Goal: Navigation & Orientation: Find specific page/section

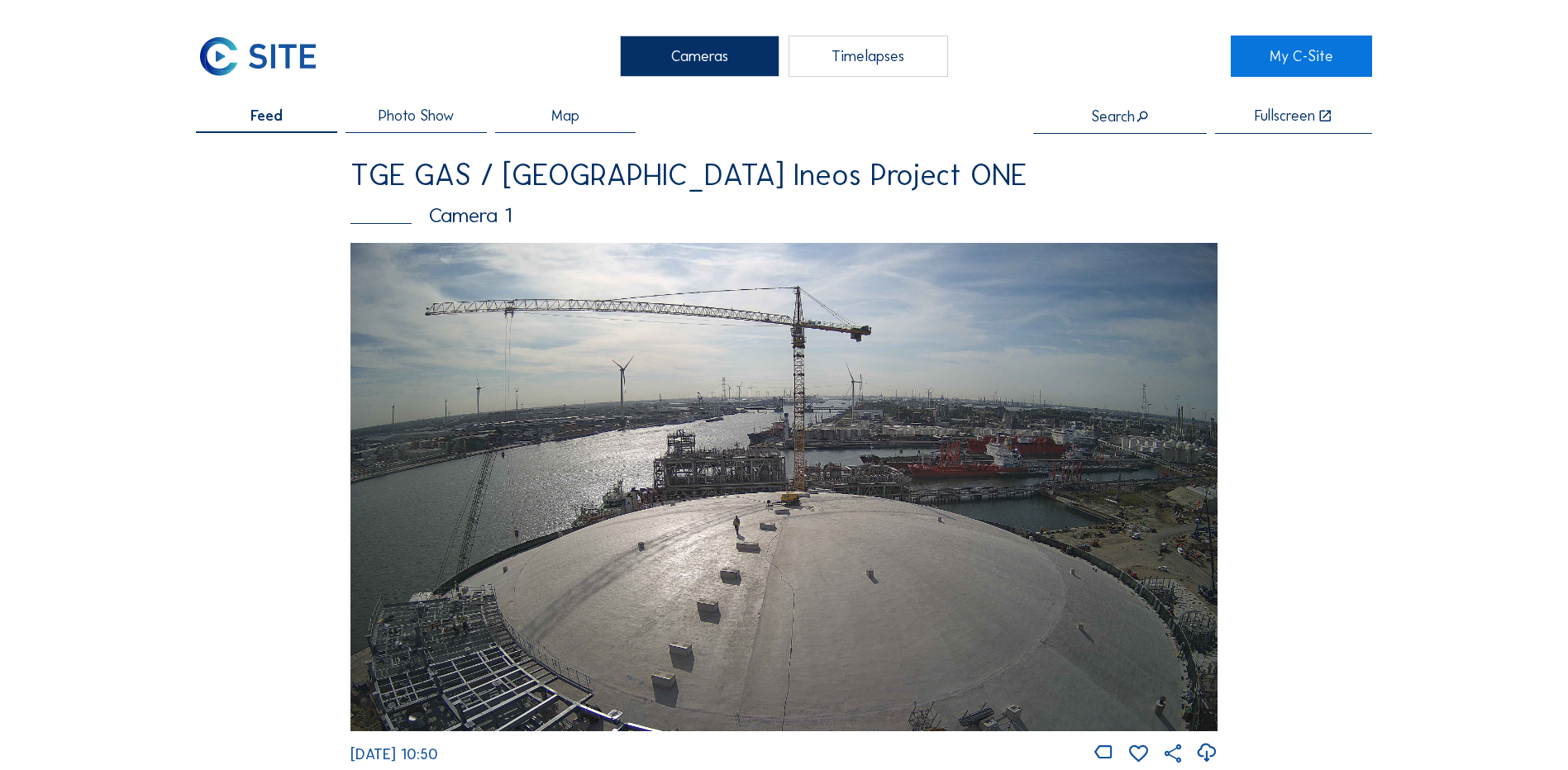
scroll to position [743, 0]
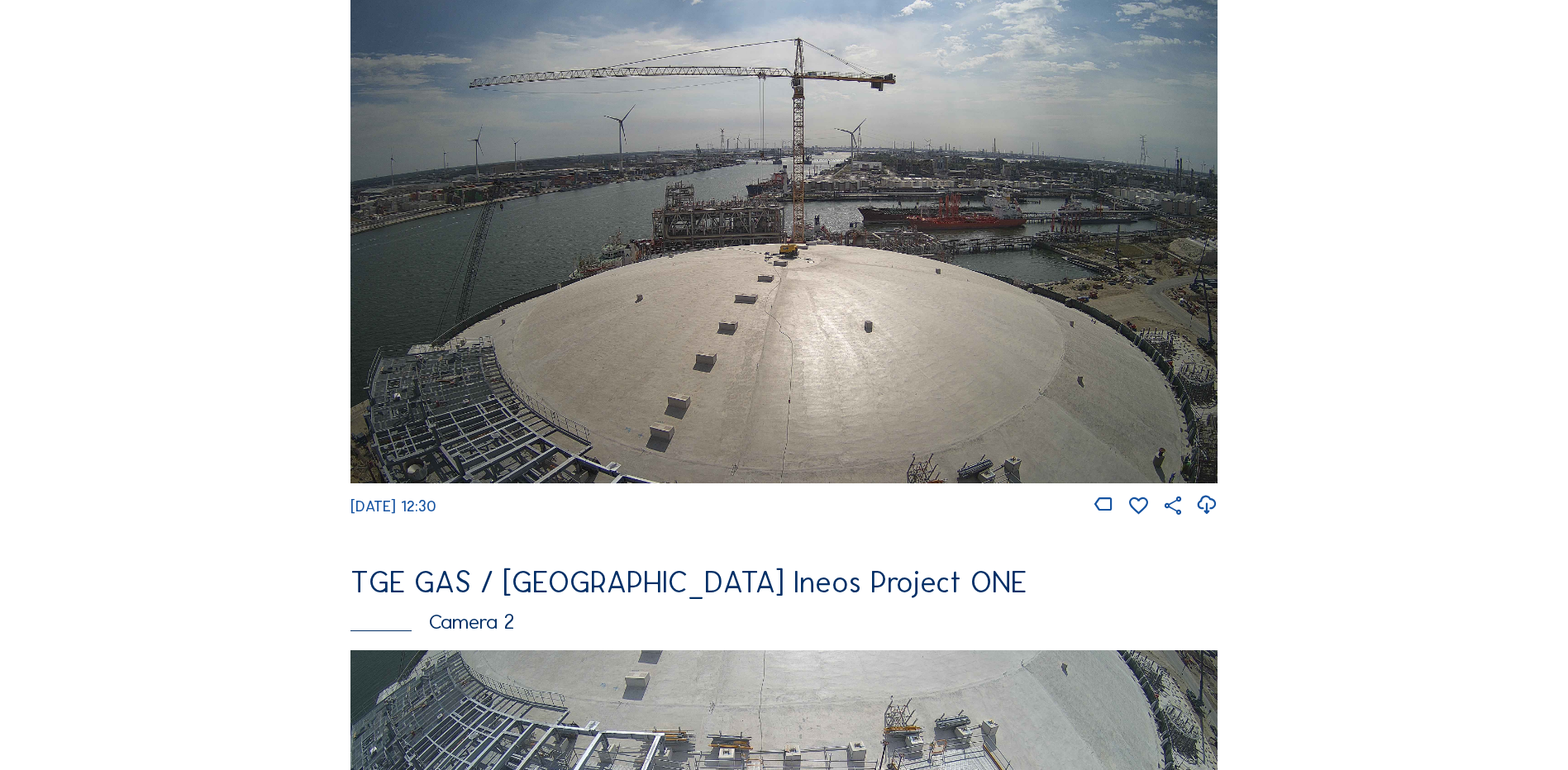
scroll to position [330, 0]
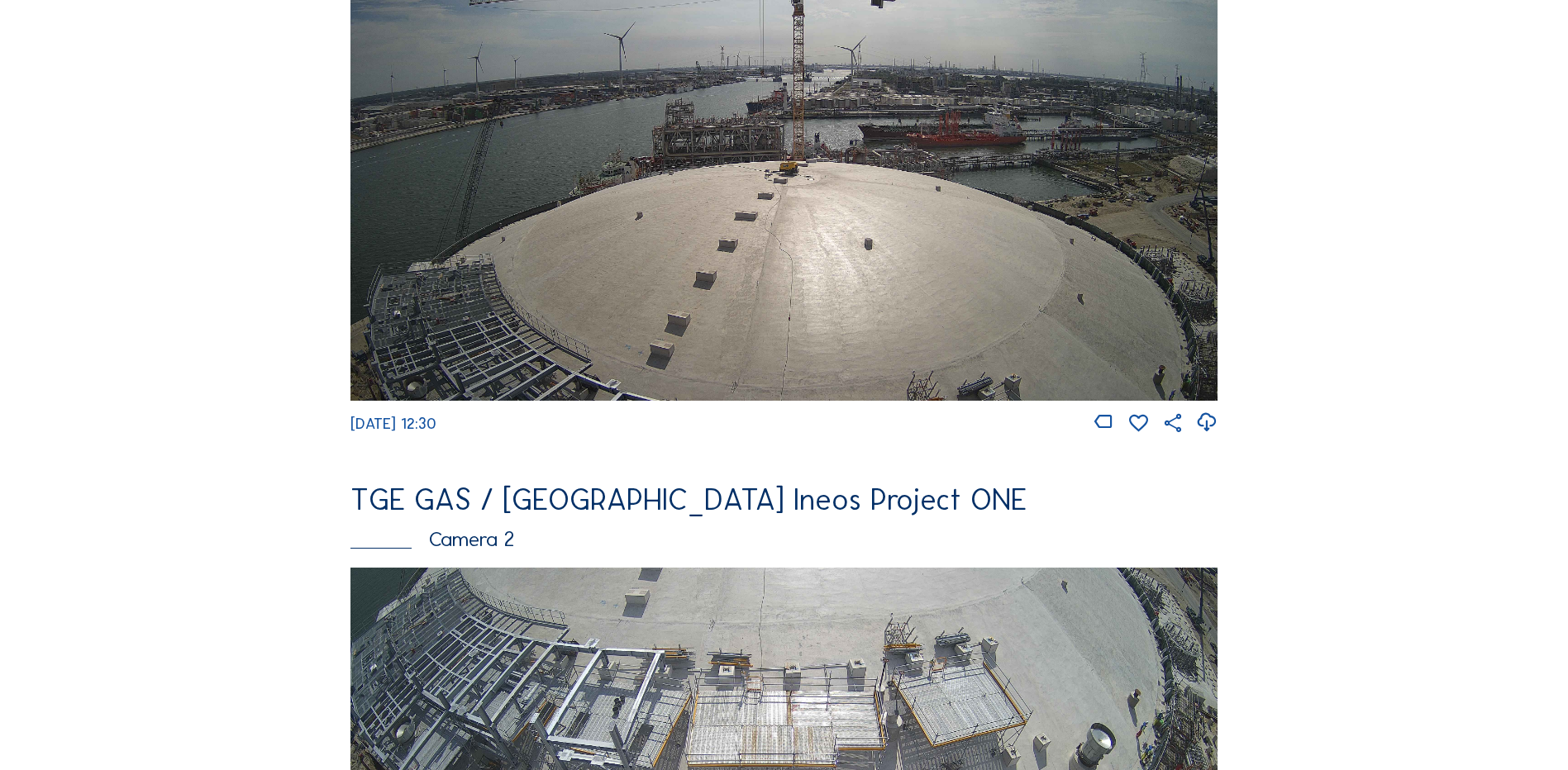
click at [738, 286] on img at bounding box center [784, 155] width 867 height 487
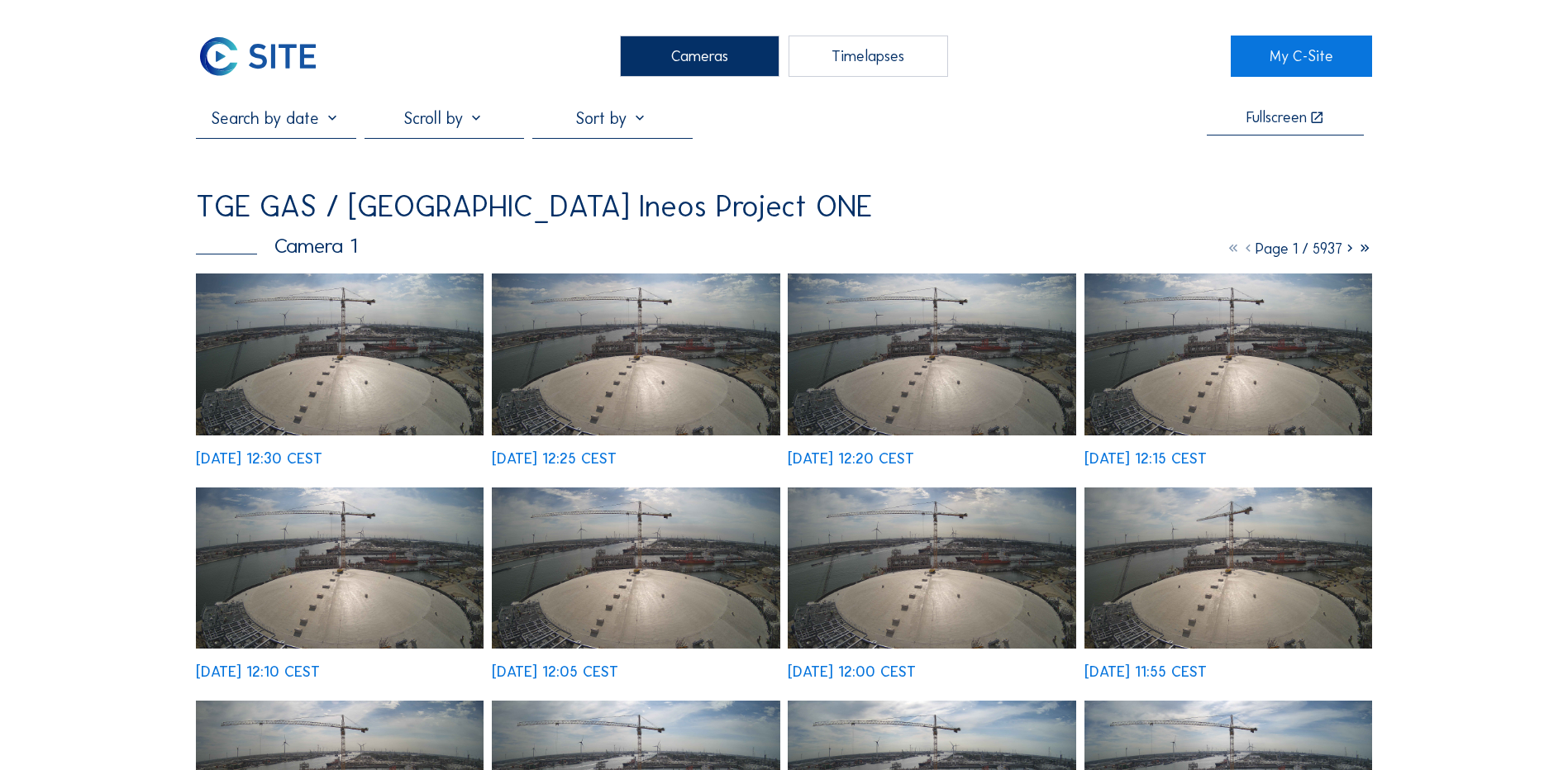
click at [647, 67] on div "Cameras" at bounding box center [700, 56] width 159 height 41
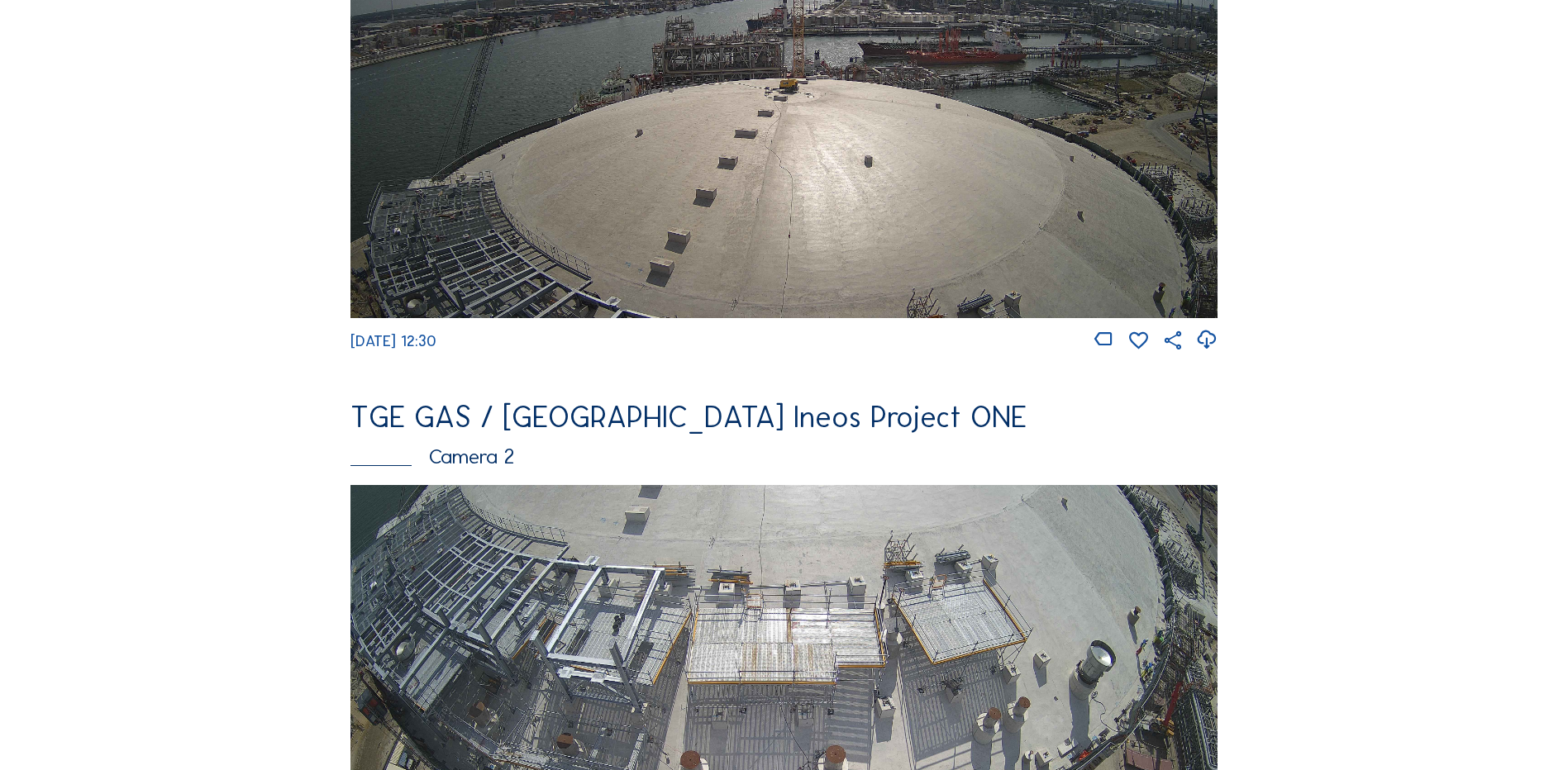
scroll to position [579, 0]
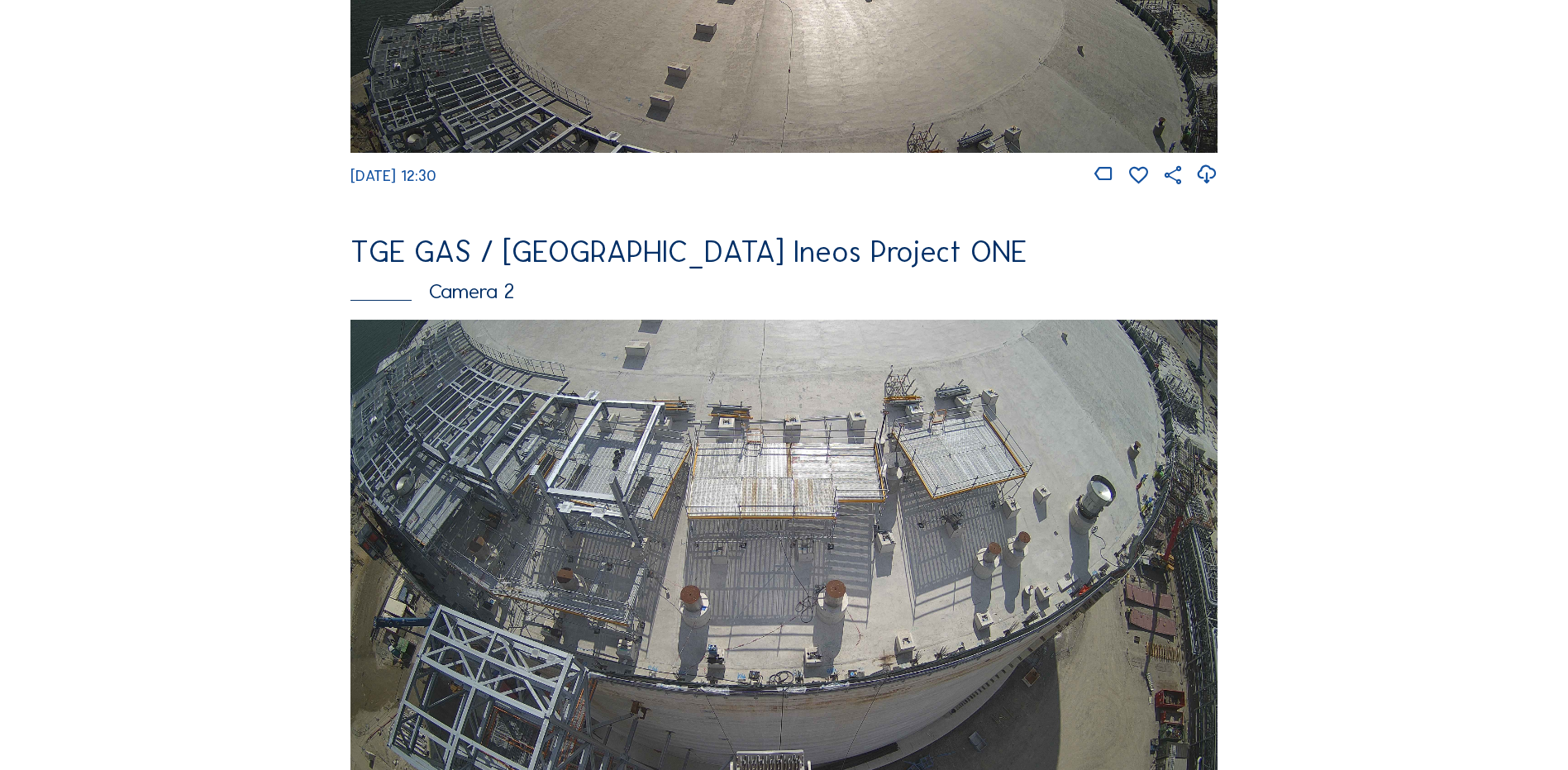
click at [852, 536] on img at bounding box center [784, 563] width 867 height 487
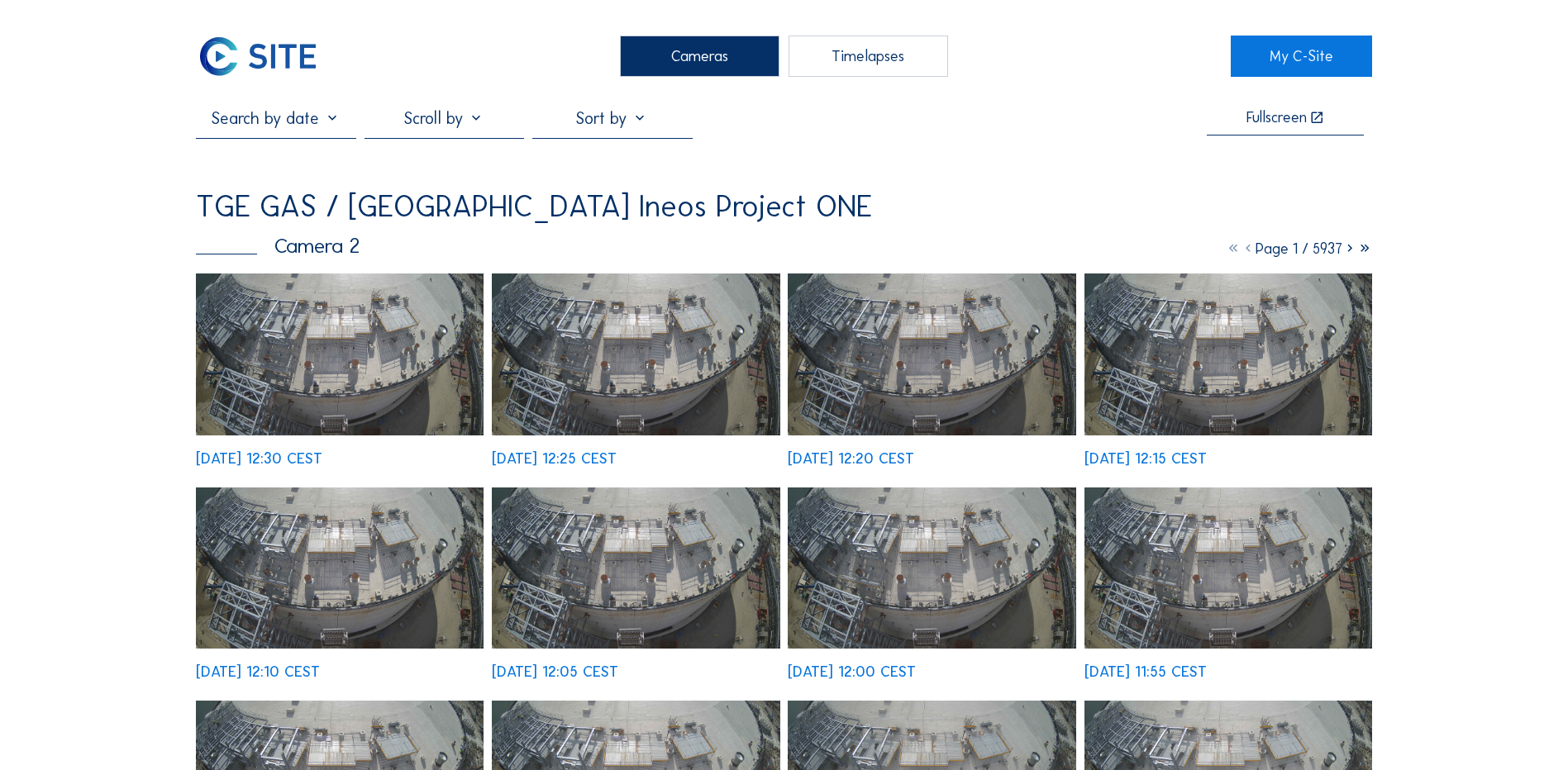
click at [1148, 131] on div "Fullscreen" at bounding box center [784, 123] width 1176 height 30
click at [1024, 137] on div "Fullscreen" at bounding box center [784, 123] width 1176 height 30
drag, startPoint x: 1461, startPoint y: 144, endPoint x: 1461, endPoint y: 179, distance: 35.0
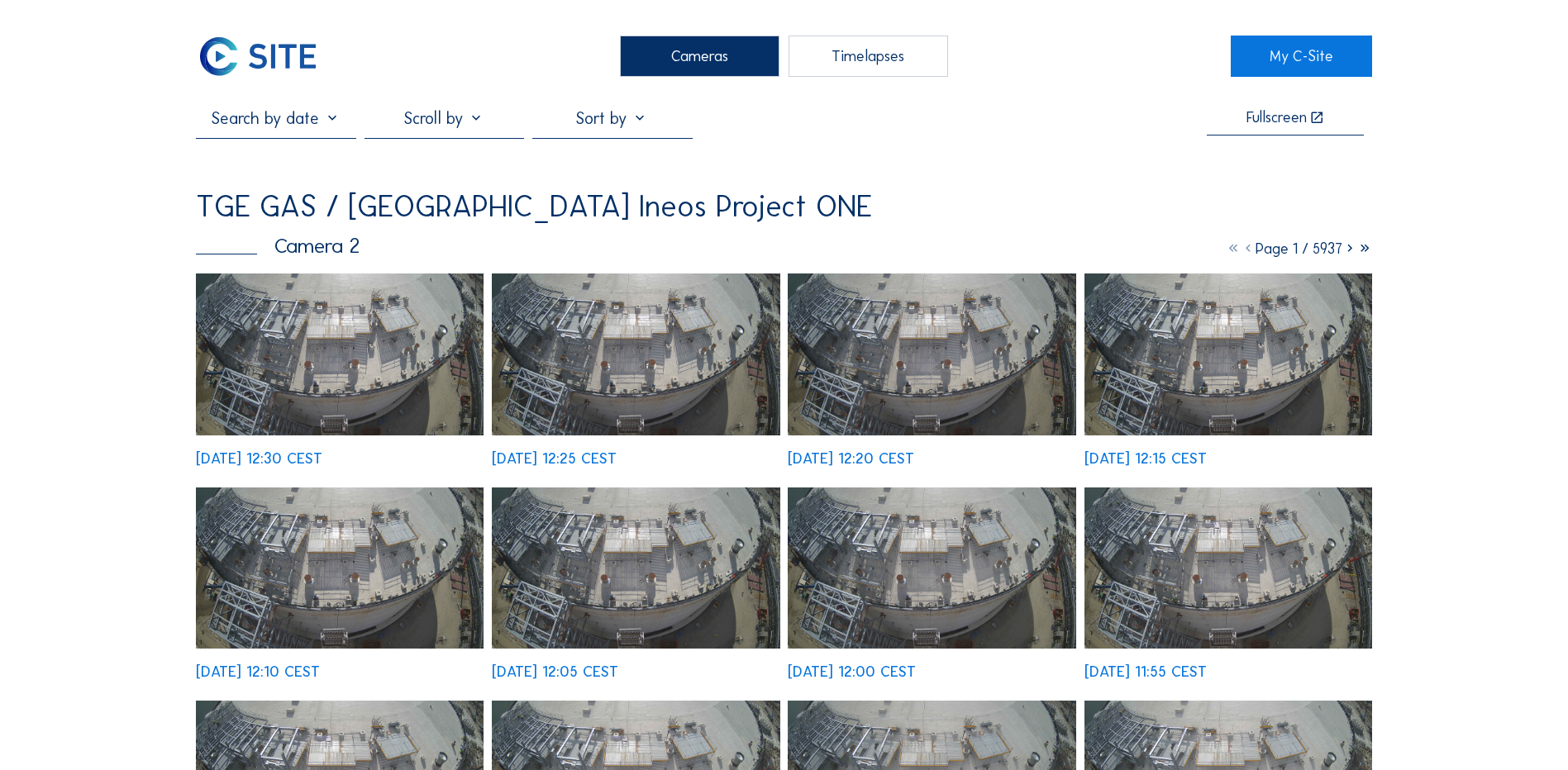
drag, startPoint x: 101, startPoint y: 400, endPoint x: 106, endPoint y: 356, distance: 44.3
